Goal: Information Seeking & Learning: Learn about a topic

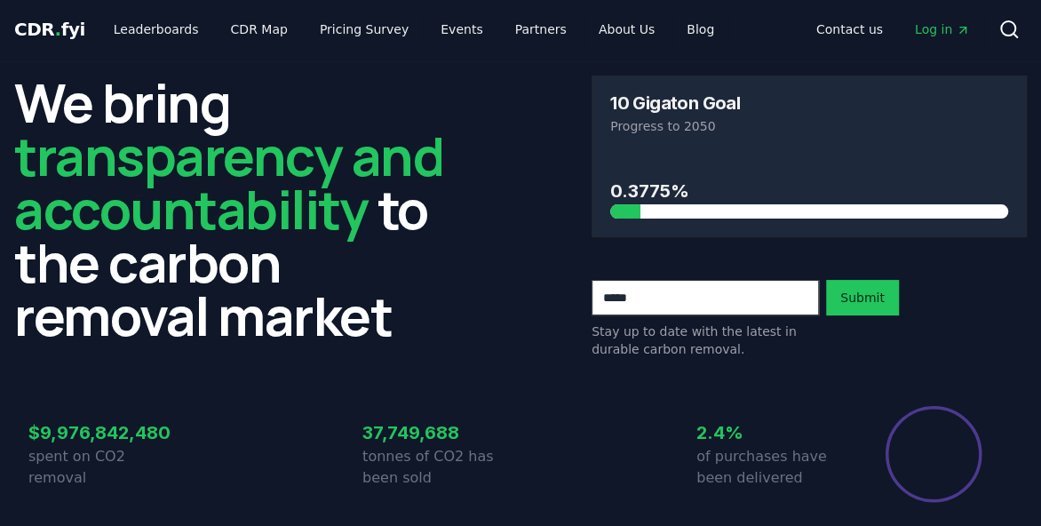
scroll to position [8, 0]
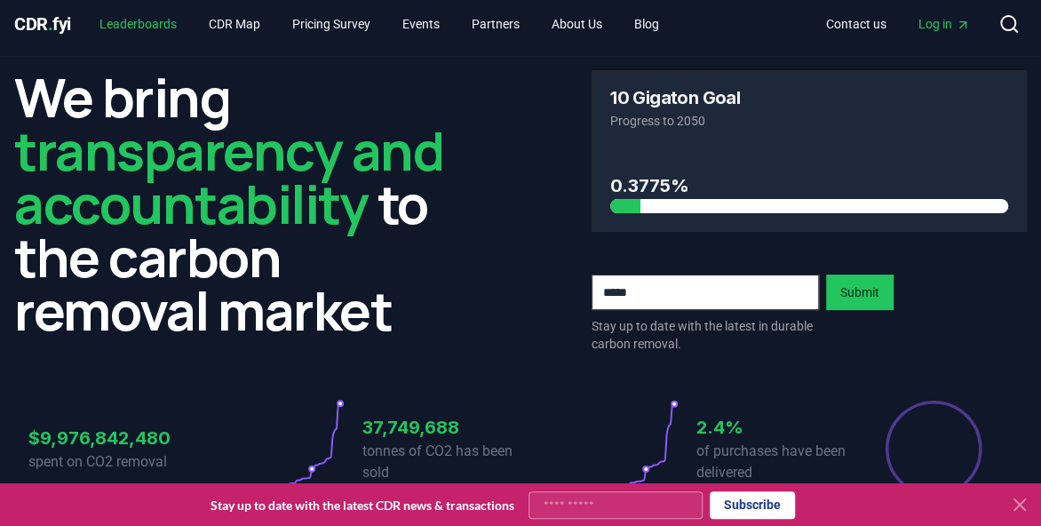
click at [147, 21] on link "Leaderboards" at bounding box center [138, 24] width 106 height 32
click at [1019, 503] on icon at bounding box center [1020, 504] width 11 height 11
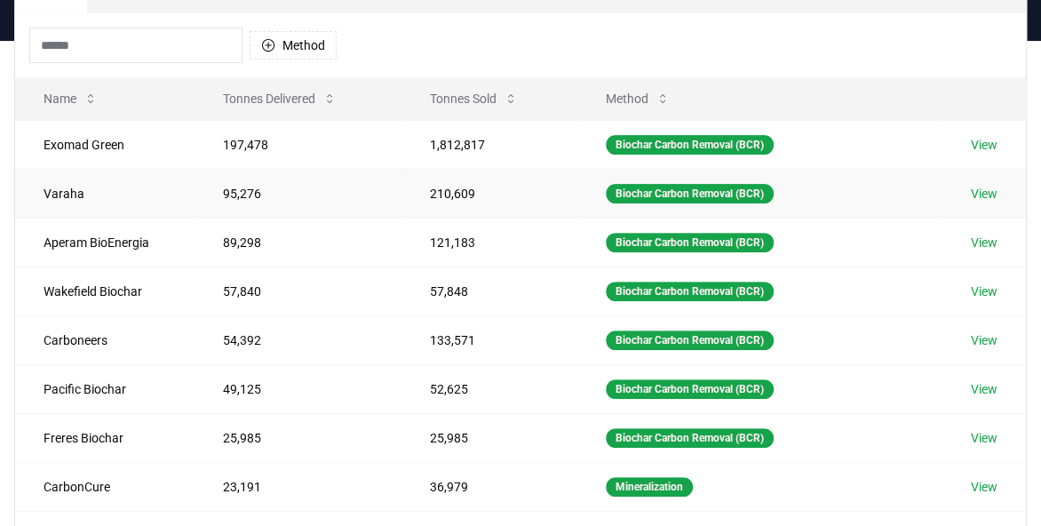
scroll to position [164, 0]
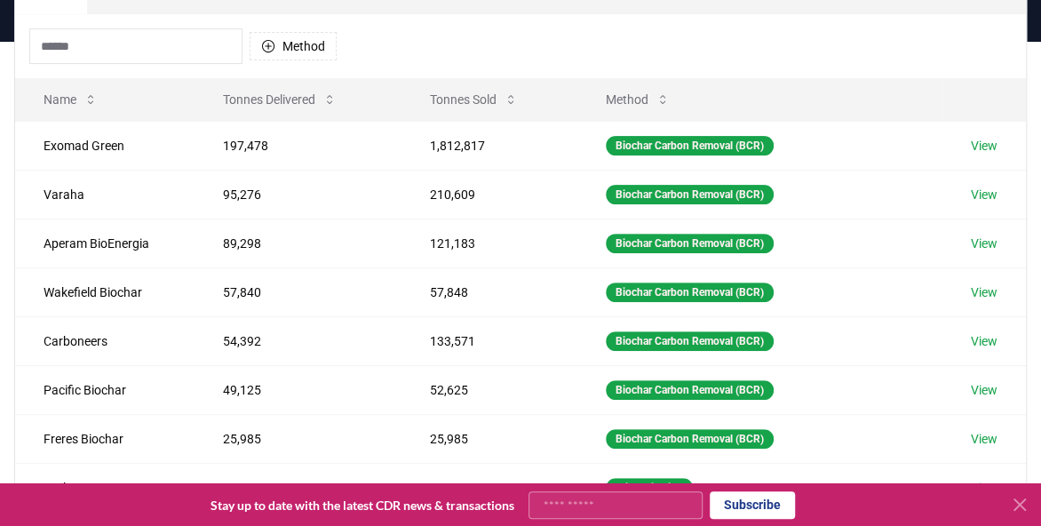
click at [86, 39] on input at bounding box center [135, 46] width 213 height 36
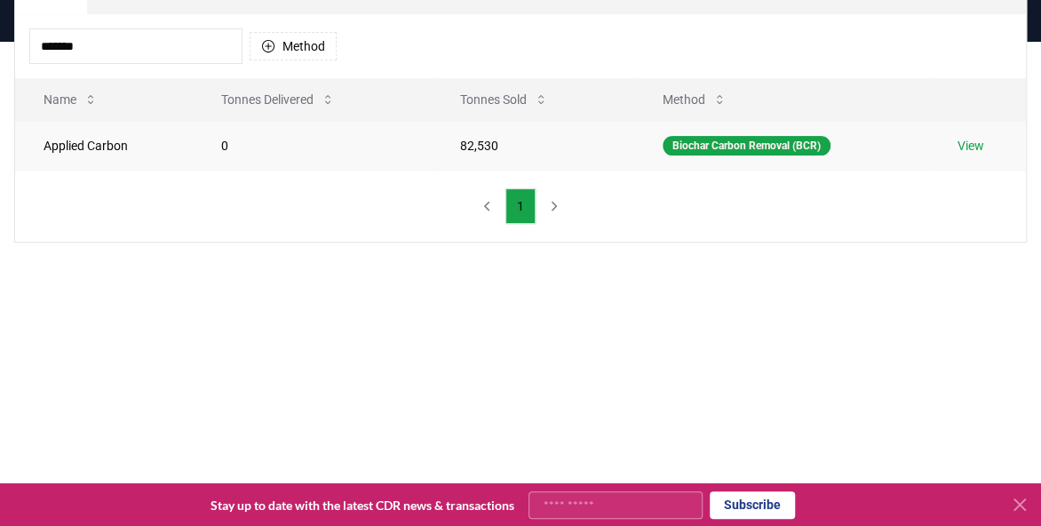
type input "*******"
click at [74, 146] on td "Applied Carbon" at bounding box center [104, 145] width 178 height 49
click at [969, 150] on link "View" at bounding box center [971, 146] width 27 height 18
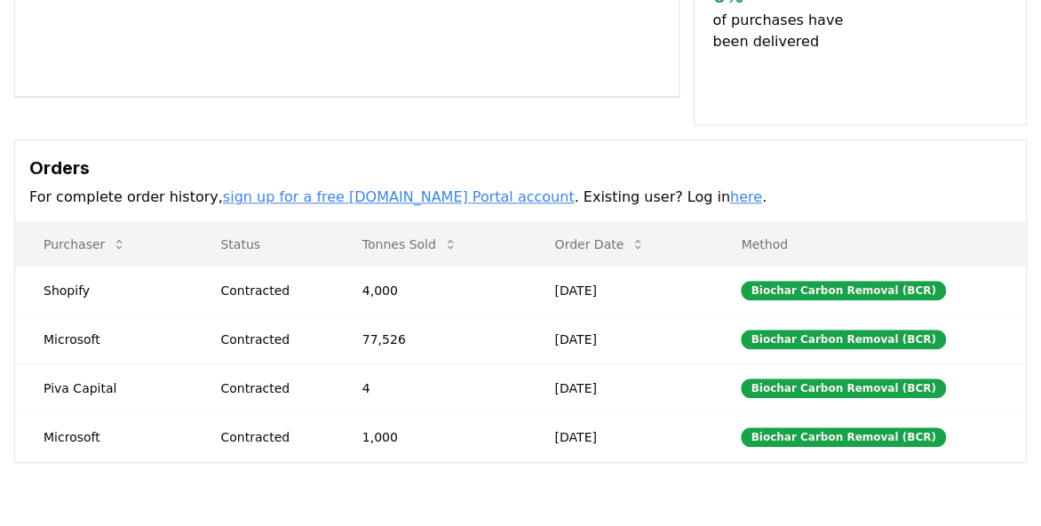
scroll to position [416, 0]
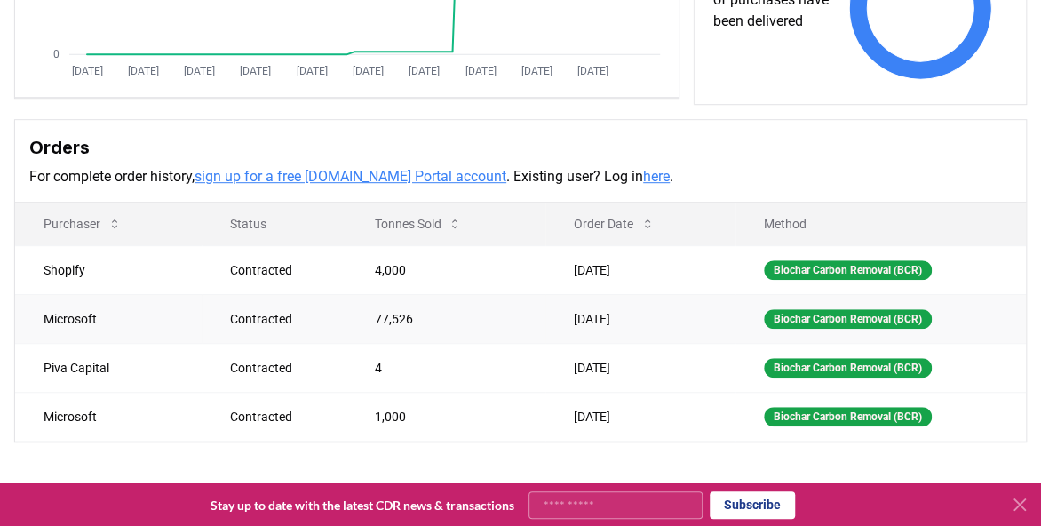
click at [88, 317] on td "Microsoft" at bounding box center [108, 318] width 187 height 49
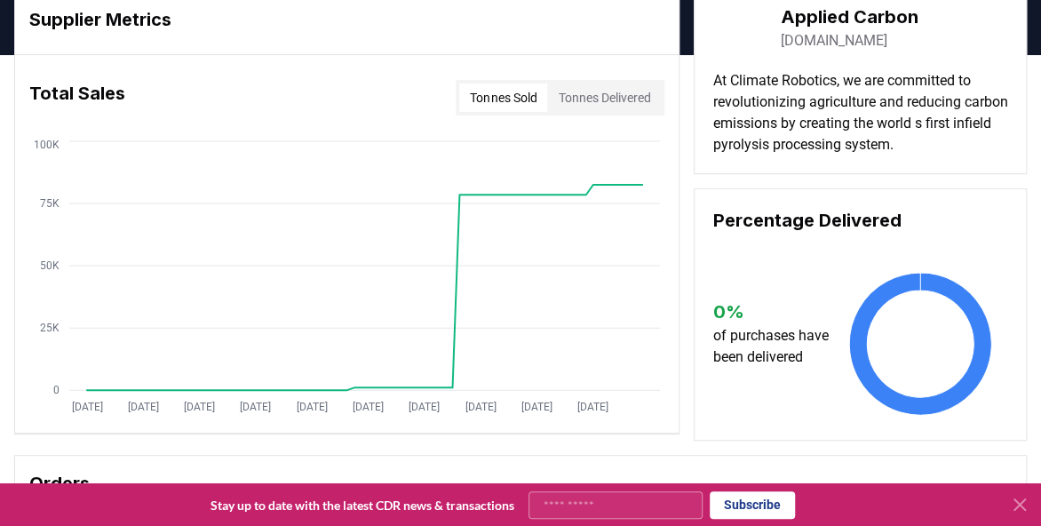
scroll to position [0, 0]
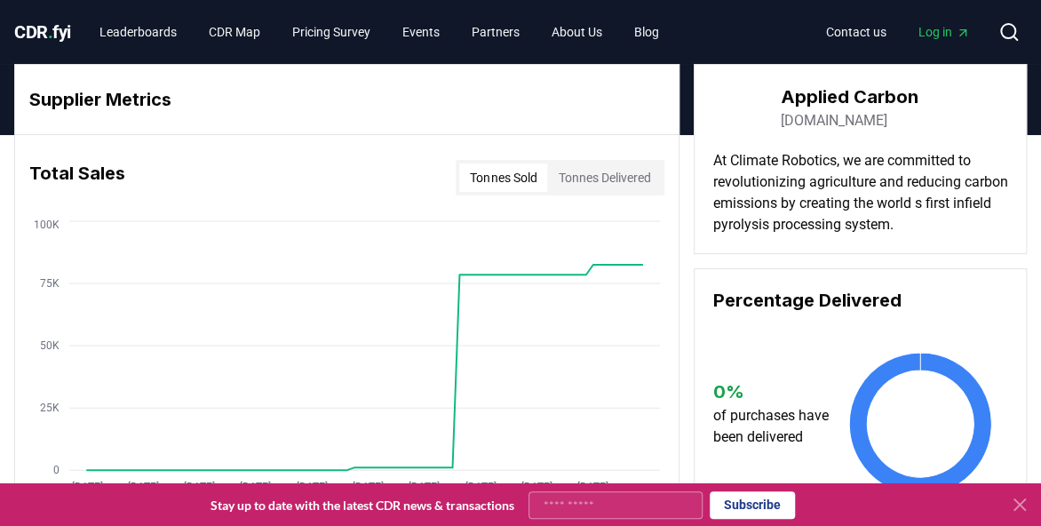
click at [592, 185] on button "Tonnes Delivered" at bounding box center [604, 177] width 114 height 28
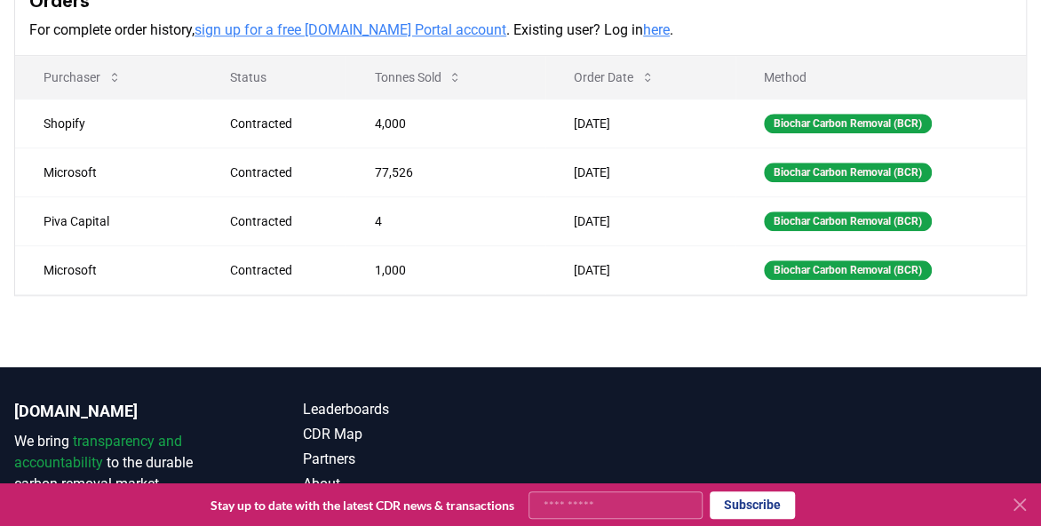
scroll to position [561, 0]
